Goal: Obtain resource: Download file/media

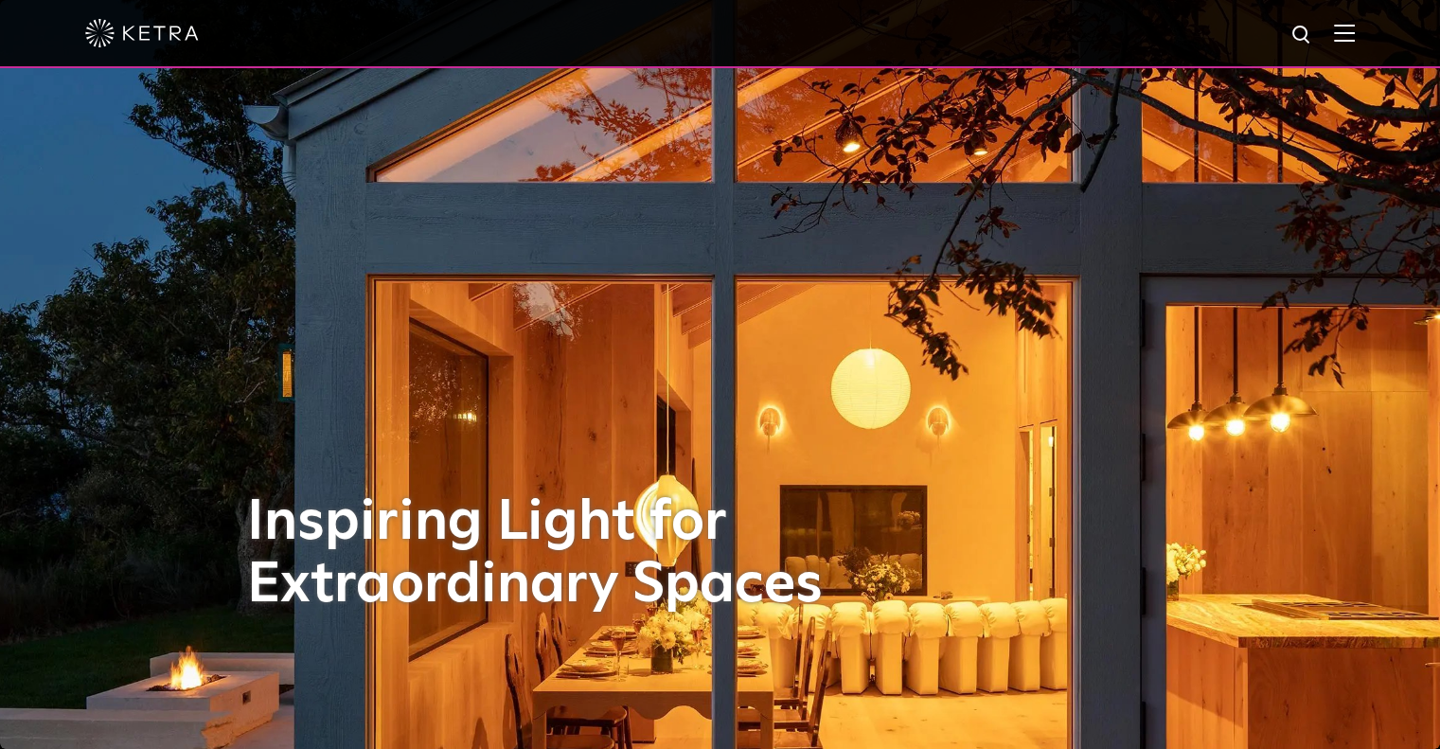
click at [1369, 42] on div at bounding box center [720, 34] width 1440 height 68
click at [1355, 34] on img at bounding box center [1344, 33] width 21 height 18
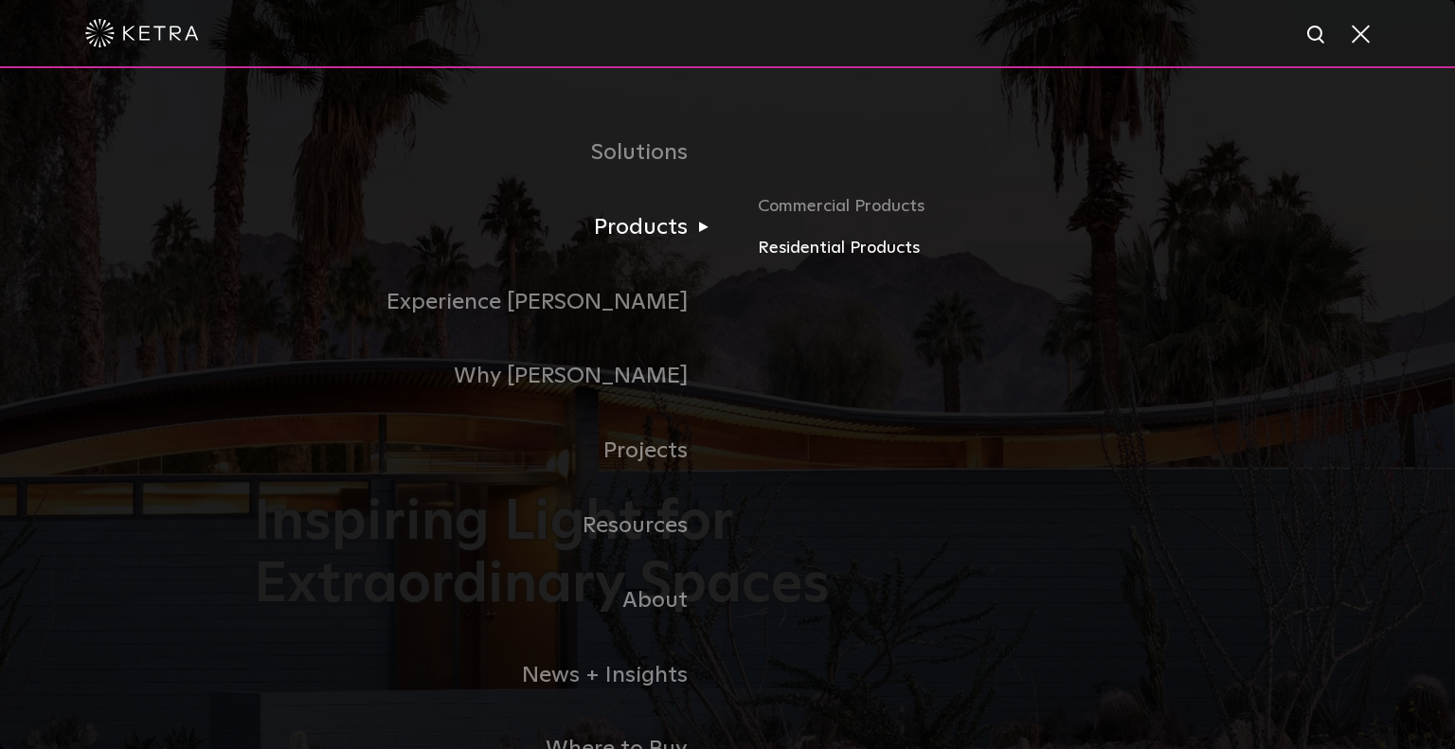
click at [815, 255] on link "Residential Products" at bounding box center [979, 248] width 443 height 27
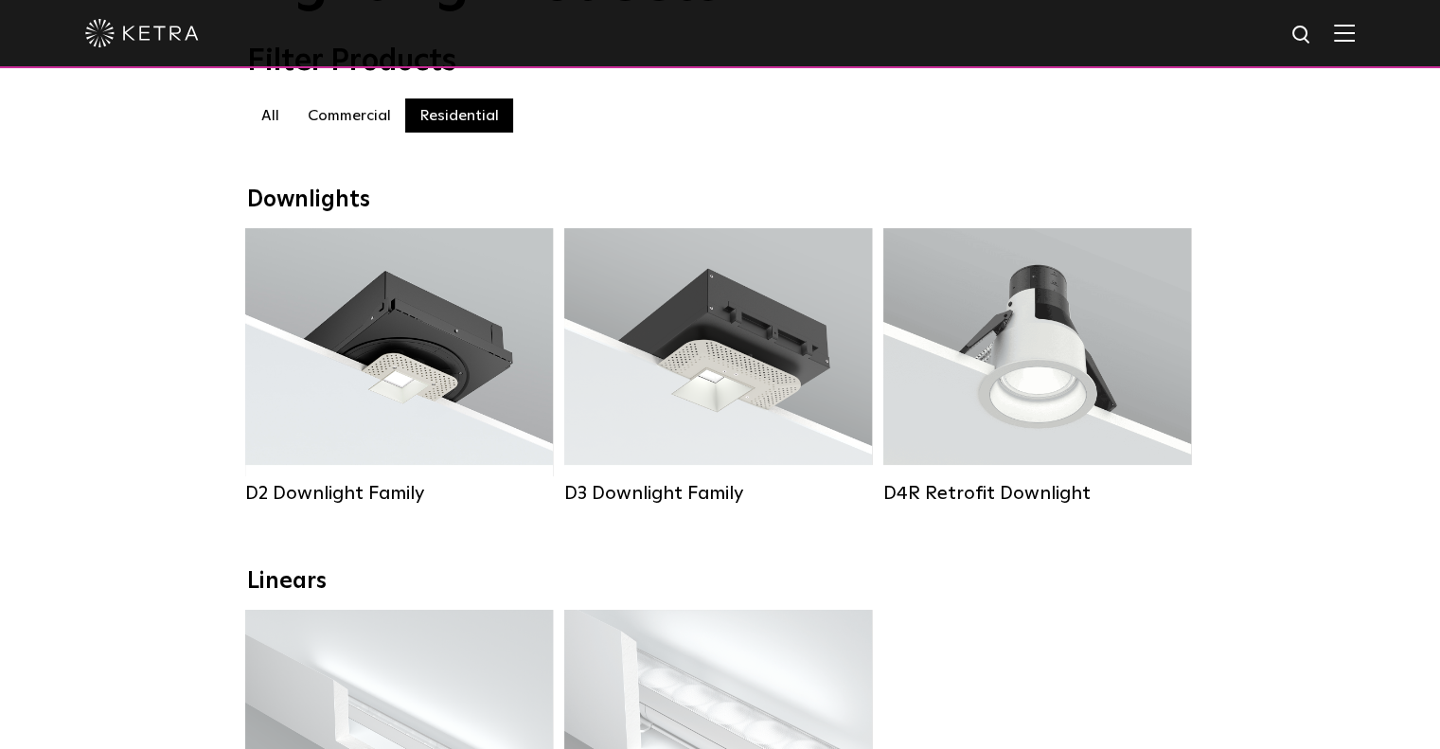
scroll to position [284, 0]
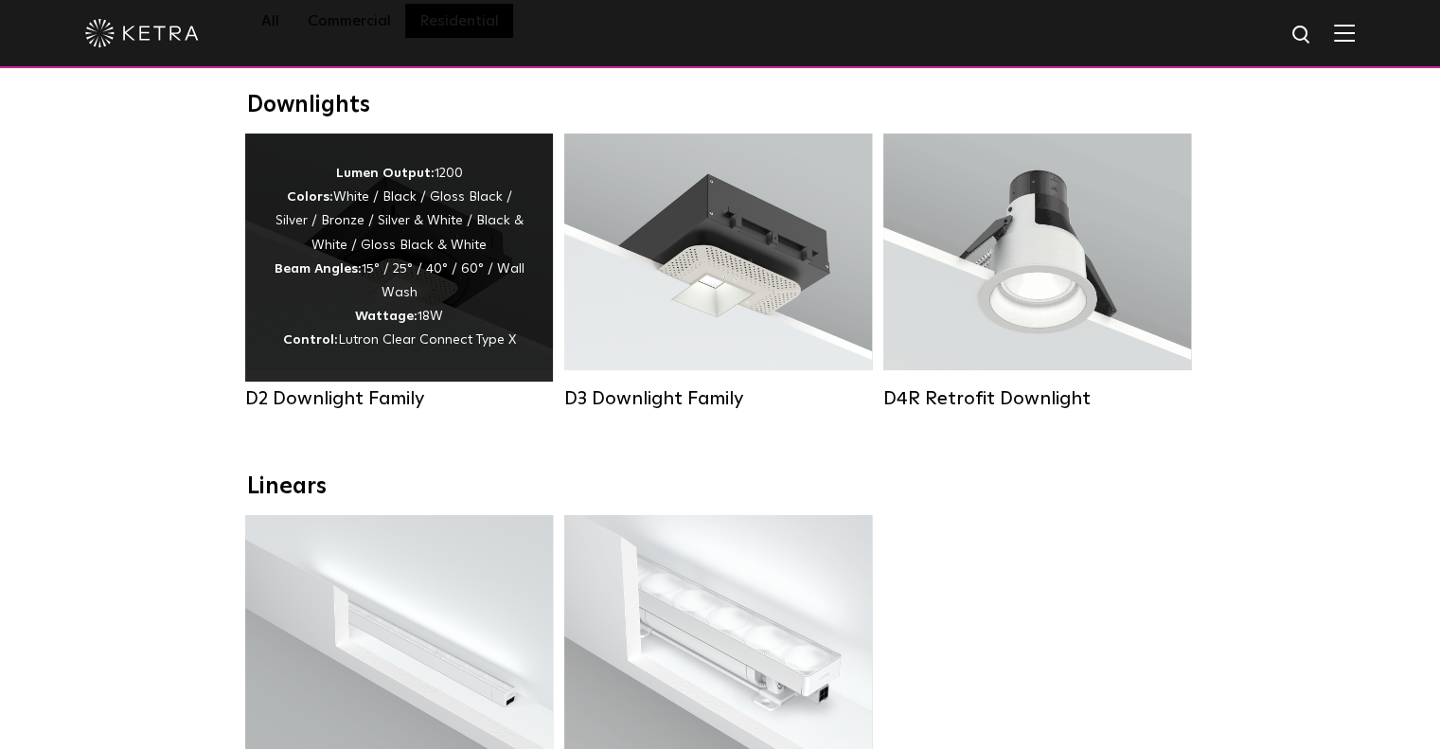
click at [317, 410] on div "D2 Downlight Family" at bounding box center [399, 398] width 308 height 23
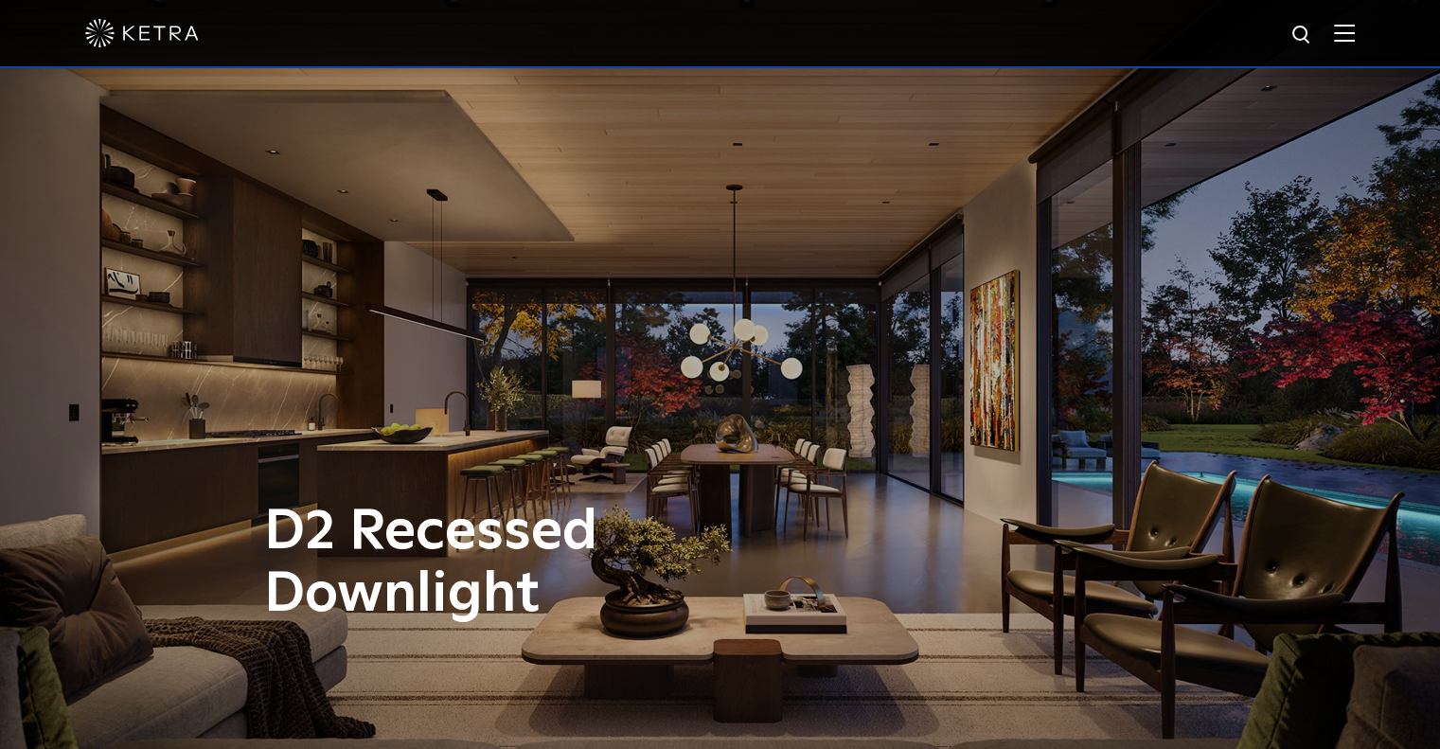
click at [1355, 21] on div at bounding box center [720, 33] width 1270 height 66
click at [1355, 41] on img at bounding box center [1344, 33] width 21 height 18
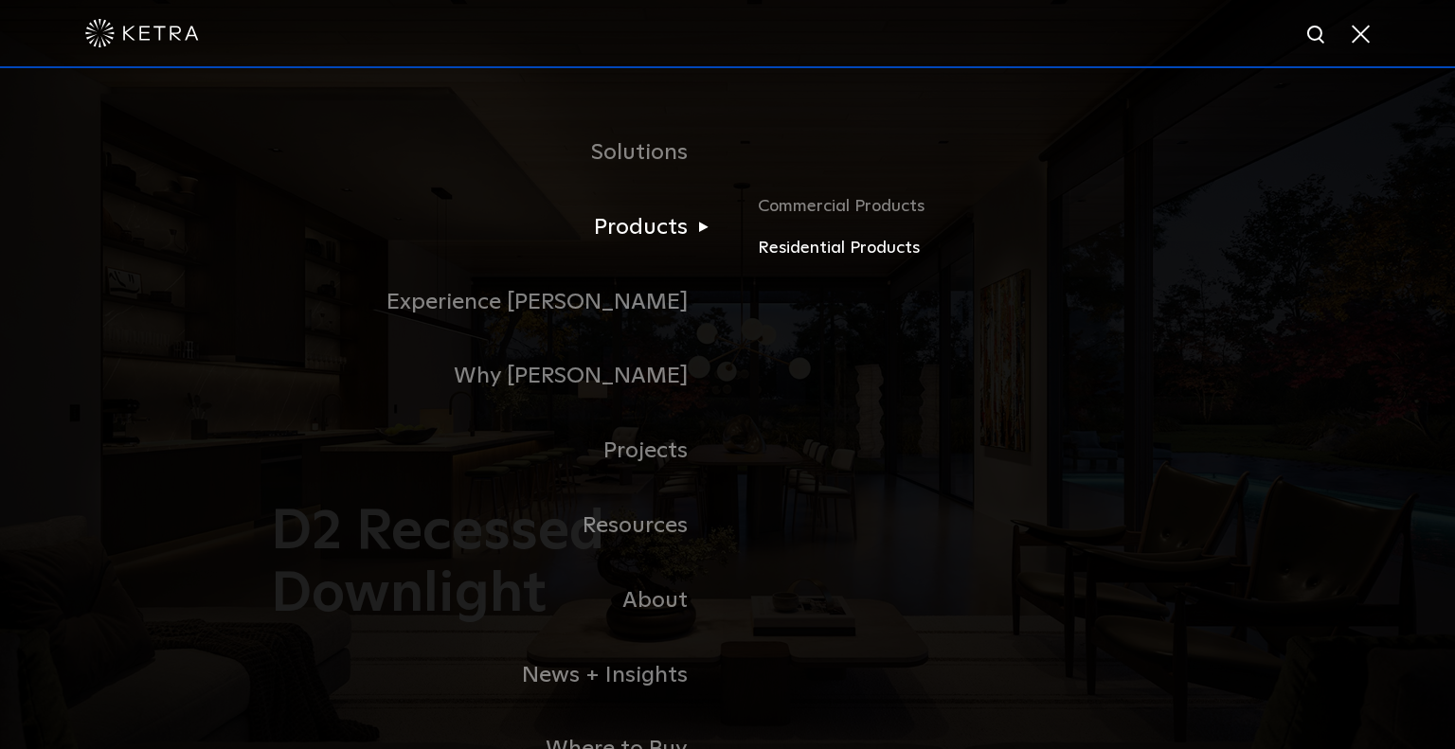
click at [780, 246] on link "Residential Products" at bounding box center [979, 248] width 443 height 27
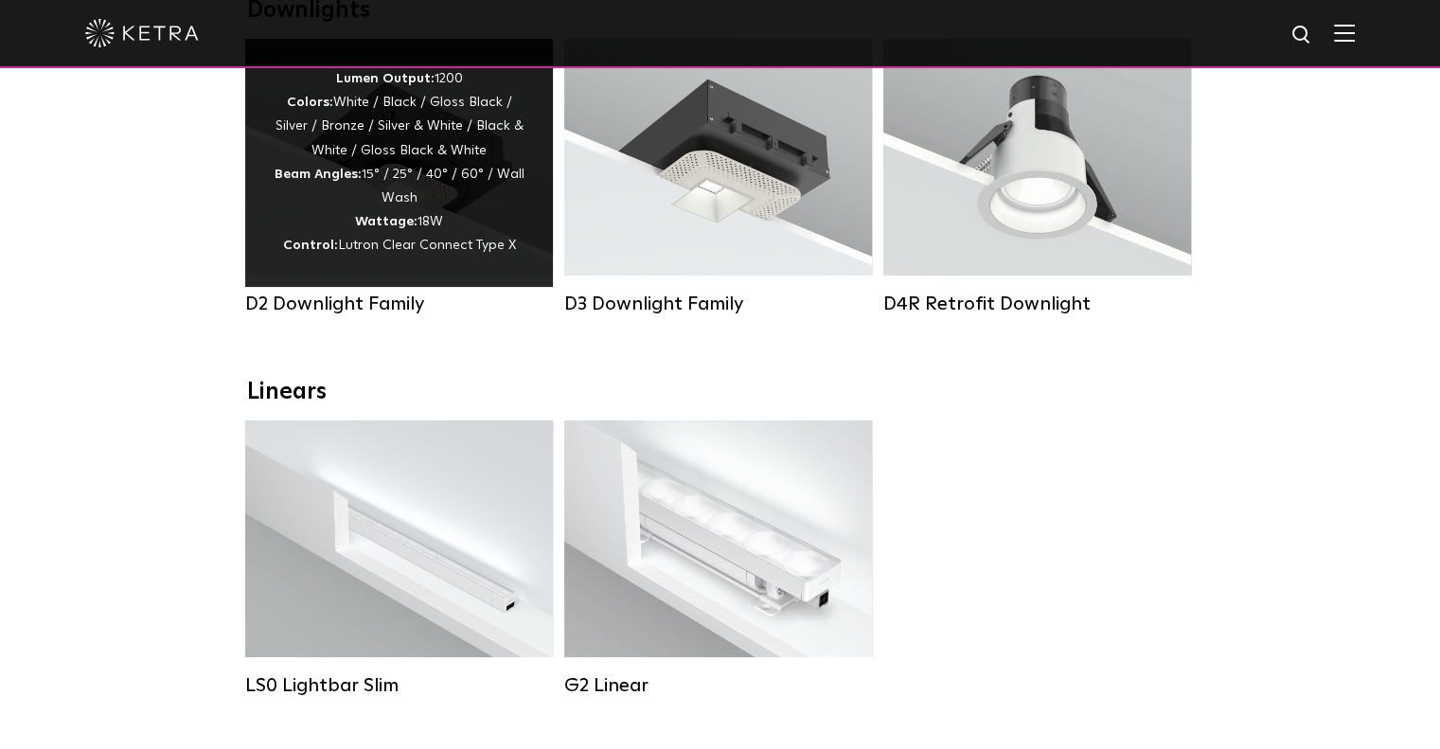
scroll to position [284, 0]
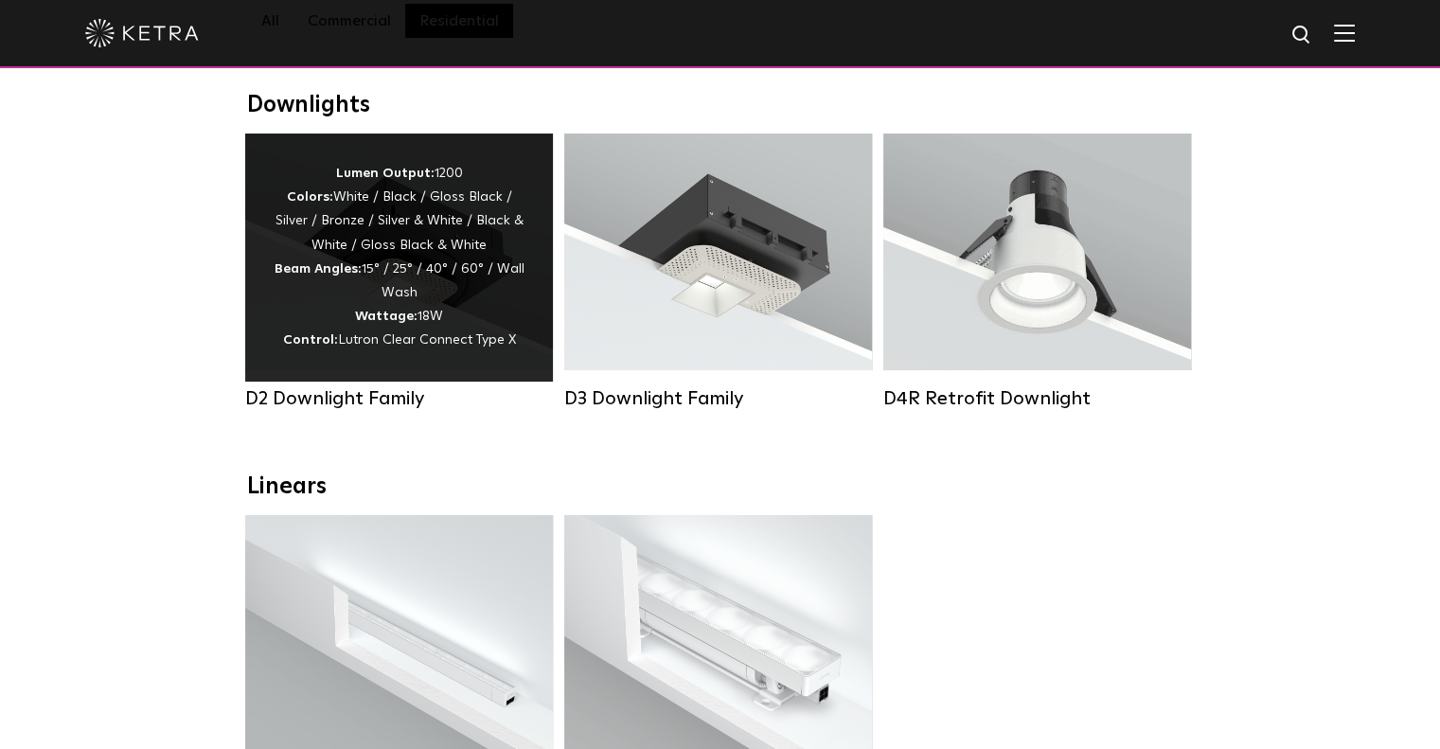
click at [327, 410] on div "D2 Downlight Family" at bounding box center [399, 398] width 308 height 23
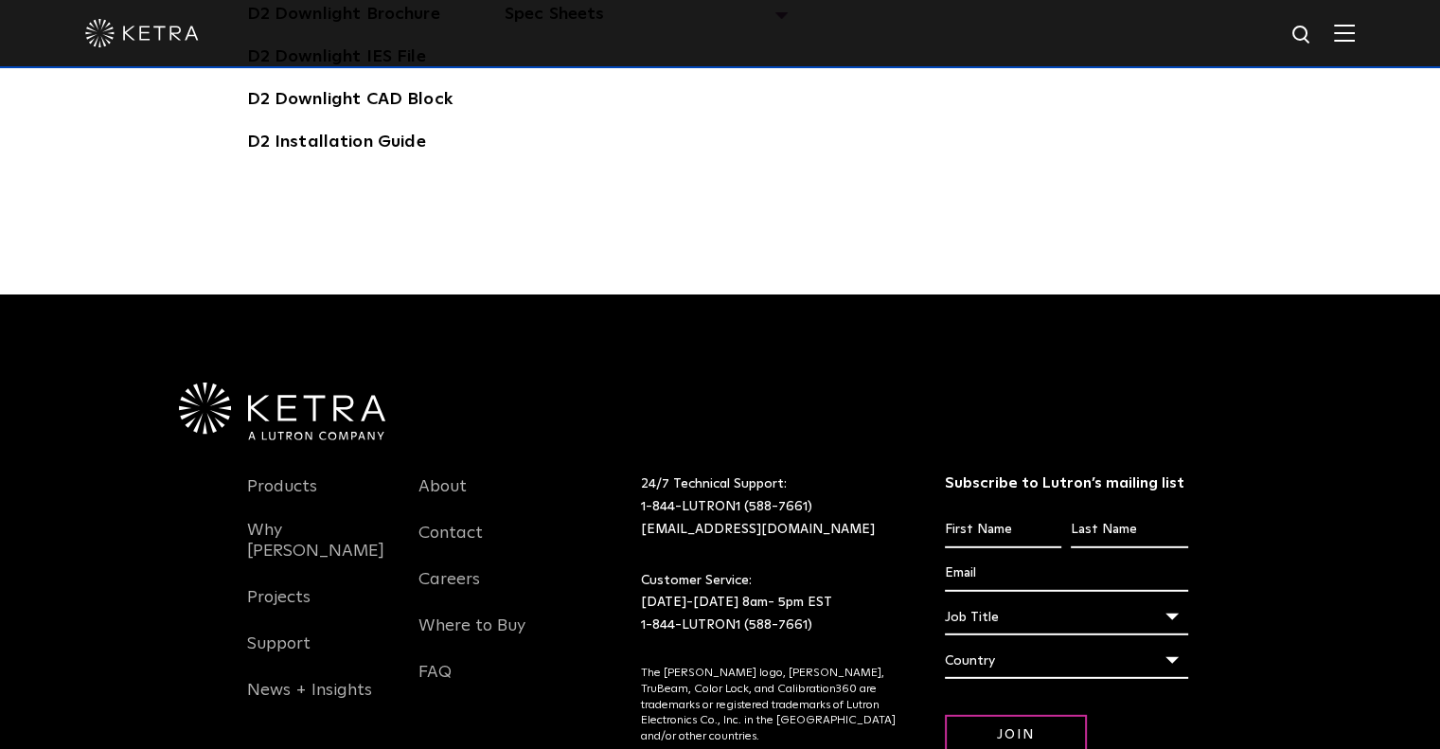
scroll to position [5019, 0]
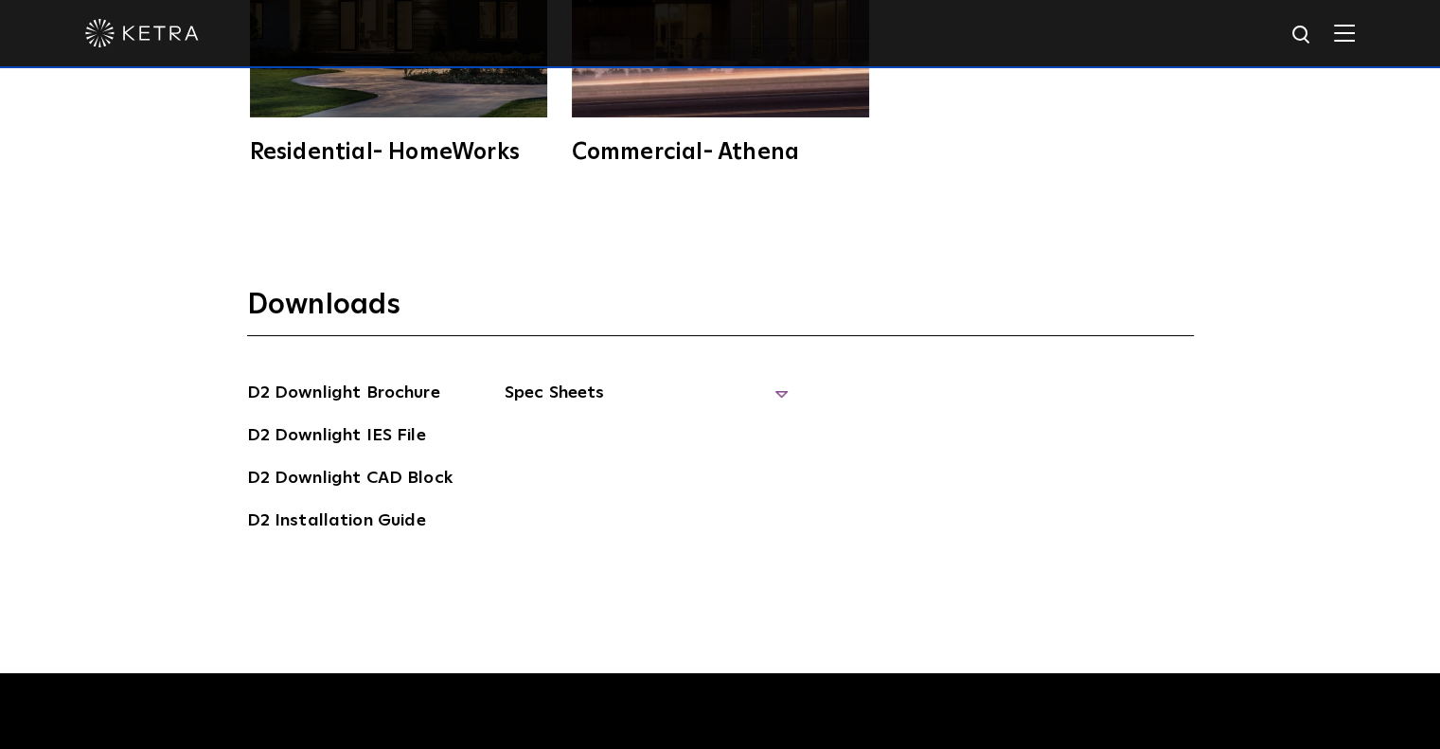
click at [562, 380] on span "Spec Sheets" at bounding box center [647, 401] width 284 height 42
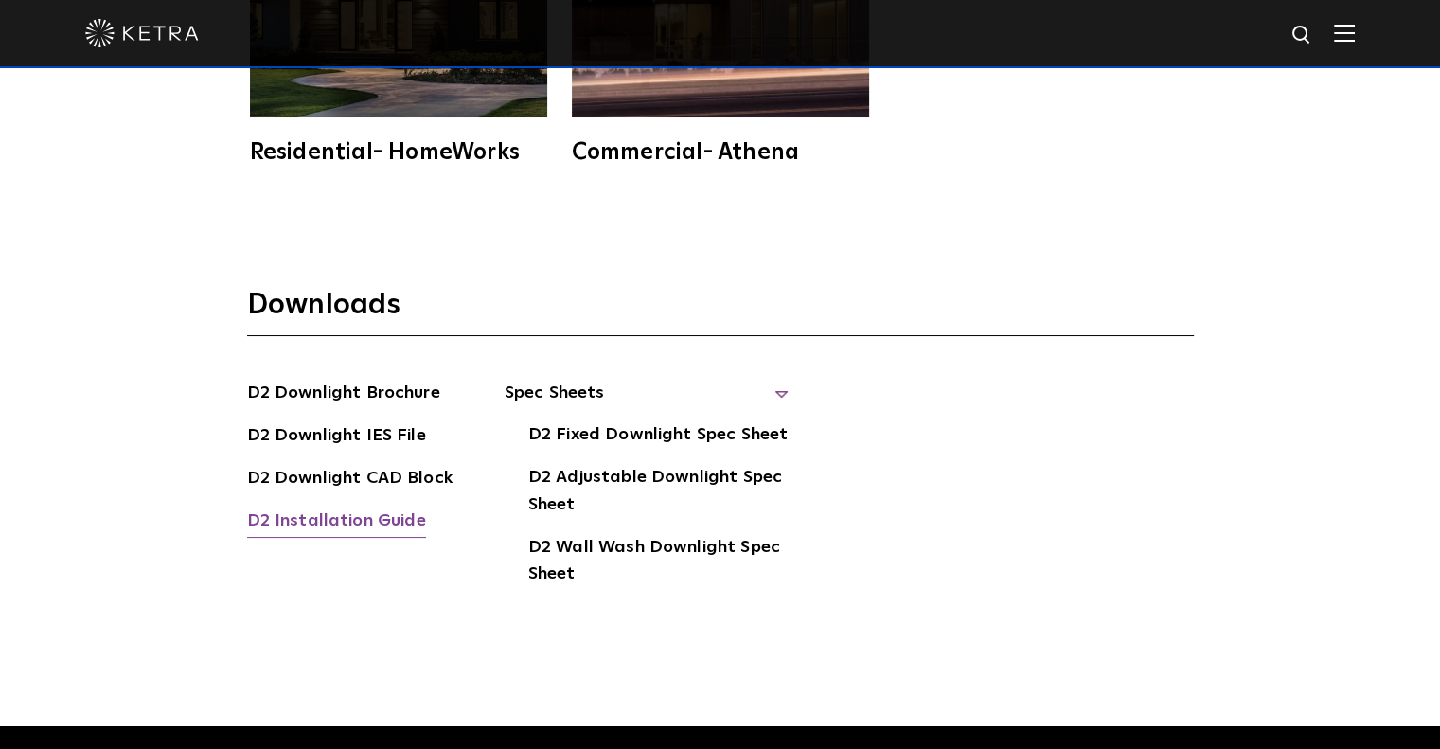
click at [275, 508] on link "D2 Installation Guide" at bounding box center [336, 523] width 179 height 30
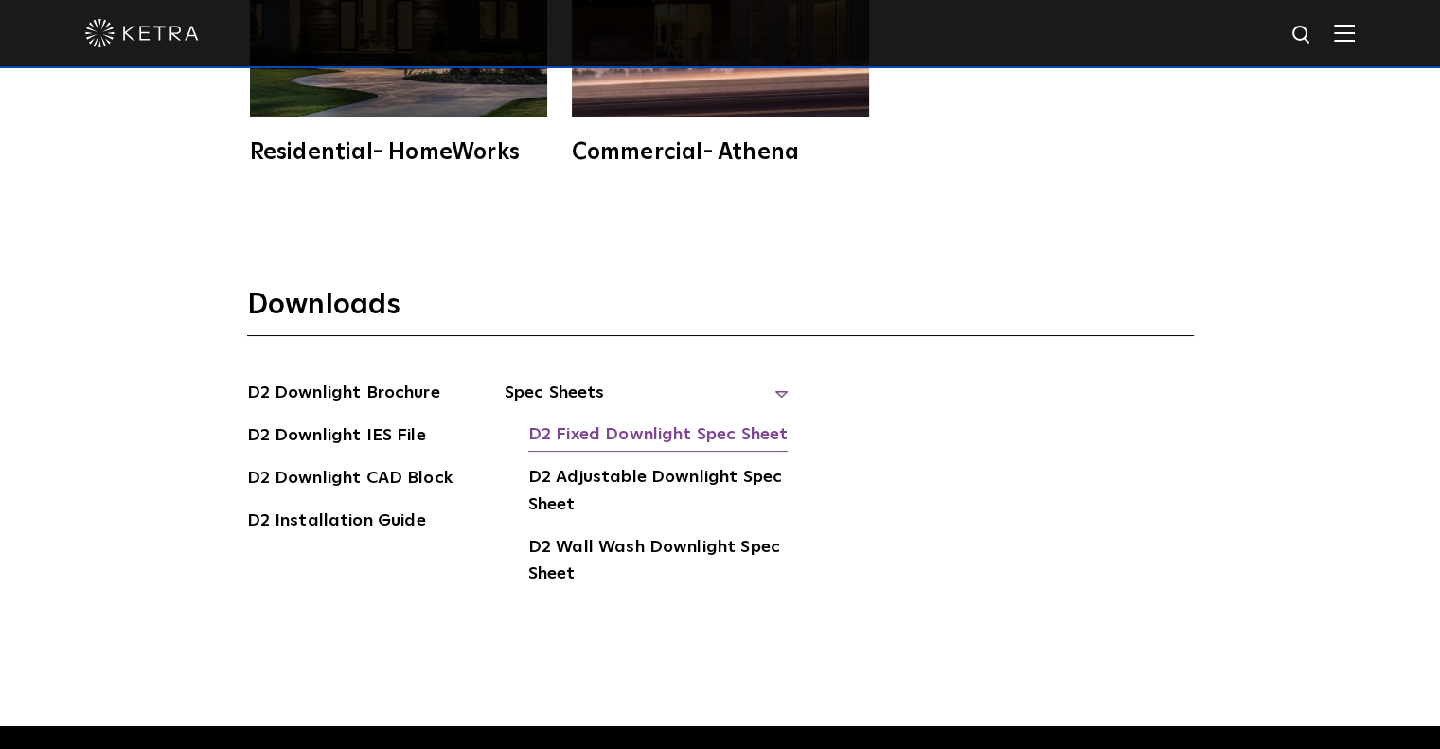
click at [639, 421] on link "D2 Fixed Downlight Spec Sheet" at bounding box center [657, 436] width 259 height 30
